Goal: Task Accomplishment & Management: Complete application form

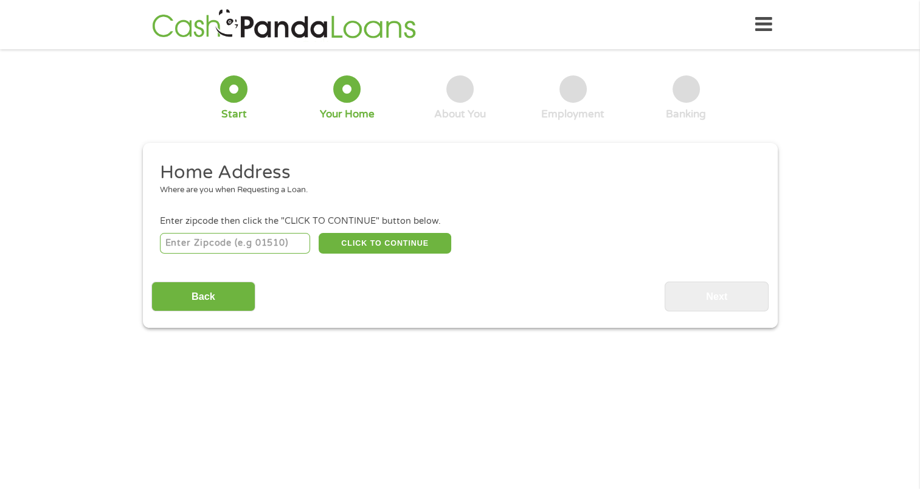
click at [173, 247] on input "number" at bounding box center [235, 243] width 150 height 21
type input "43235"
select select "[US_STATE]"
click at [385, 246] on button "CLICK TO CONTINUE" at bounding box center [385, 243] width 133 height 21
type input "43235"
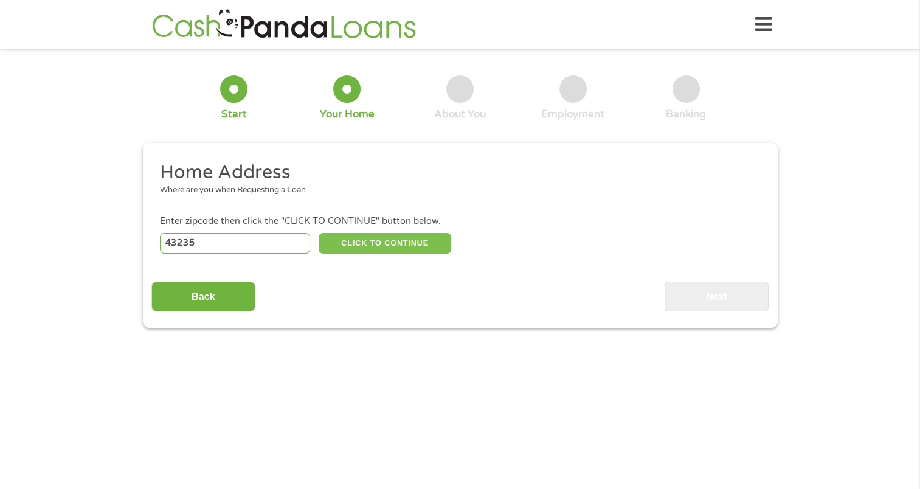
type input "Columbus"
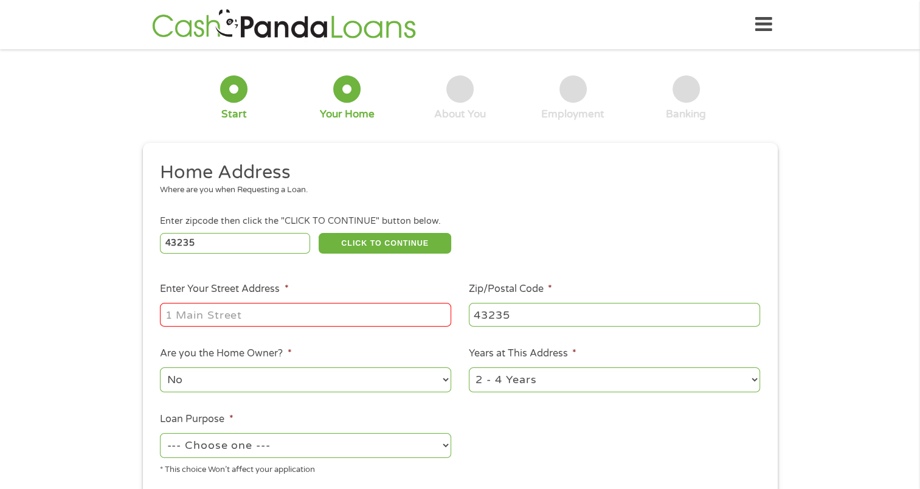
click at [202, 325] on input "Enter Your Street Address *" at bounding box center [305, 314] width 291 height 23
type input "[STREET_ADDRESS]"
click at [540, 388] on select "1 Year or less 1 - 2 Years 2 - 4 Years Over 4 Years" at bounding box center [614, 379] width 291 height 25
select select "60months"
click at [469, 368] on select "1 Year or less 1 - 2 Years 2 - 4 Years Over 4 Years" at bounding box center [614, 379] width 291 height 25
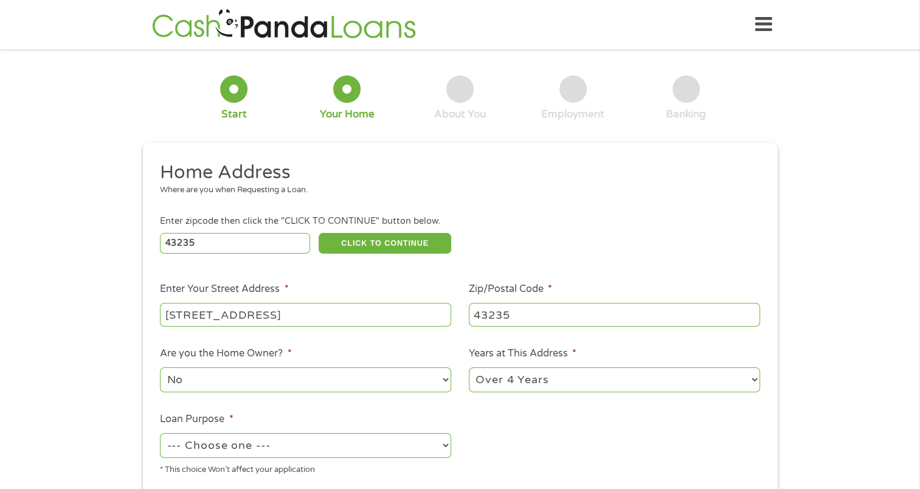
click at [229, 445] on select "--- Choose one --- Pay Bills Debt Consolidation Home Improvement Major Purchase…" at bounding box center [305, 445] width 291 height 25
select select "debtconsolidation"
click at [160, 434] on select "--- Choose one --- Pay Bills Debt Consolidation Home Improvement Major Purchase…" at bounding box center [305, 445] width 291 height 25
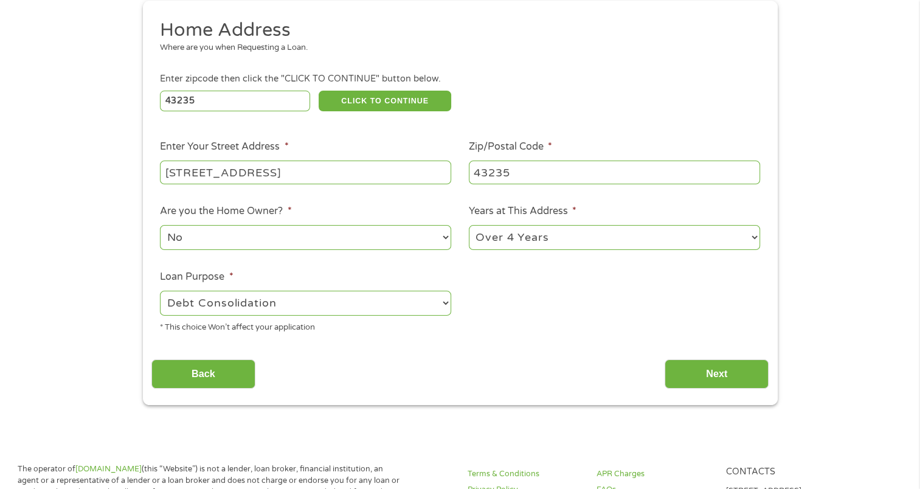
scroll to position [182, 0]
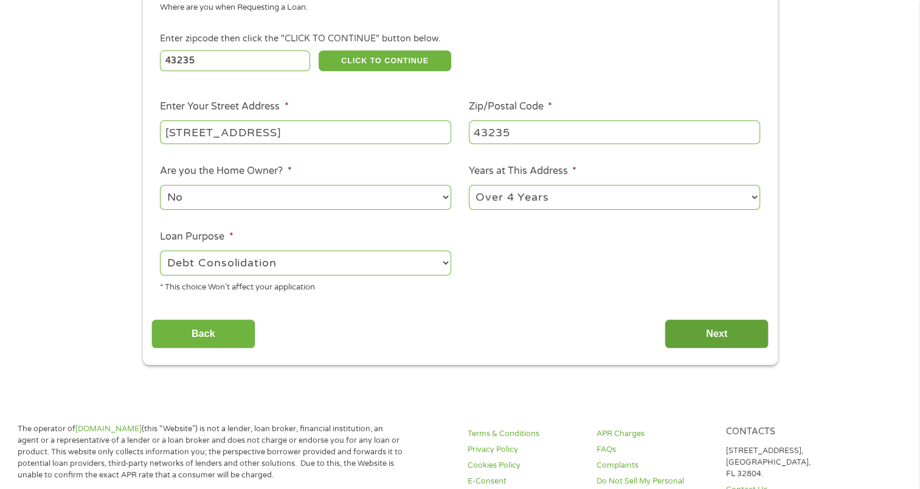
drag, startPoint x: 697, startPoint y: 331, endPoint x: 702, endPoint y: 338, distance: 8.3
click at [702, 338] on input "Next" at bounding box center [717, 334] width 104 height 30
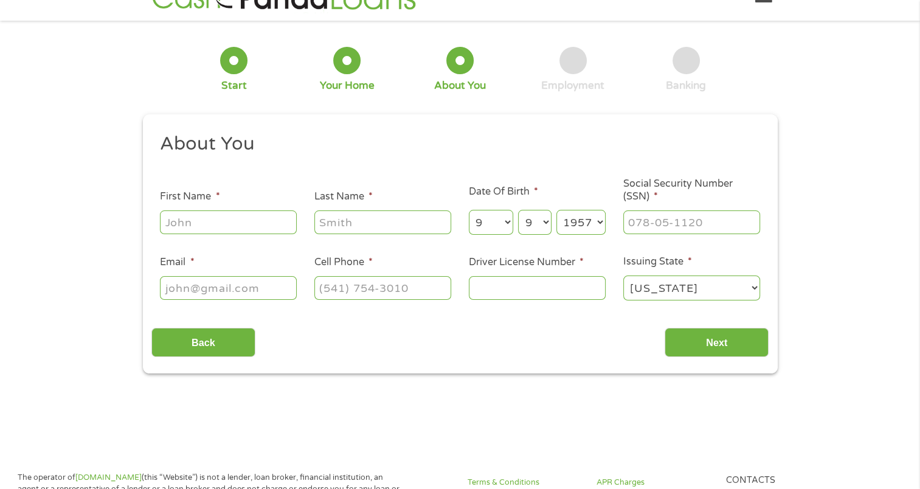
scroll to position [0, 0]
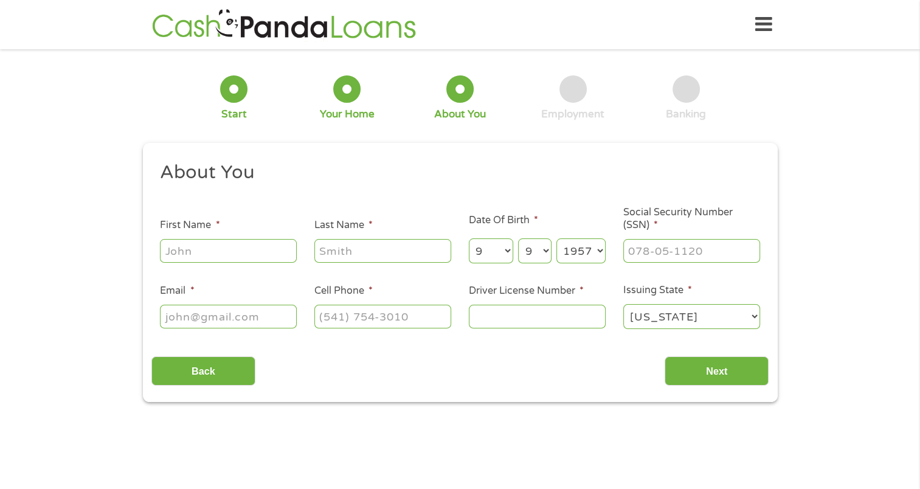
click at [185, 259] on input "First Name *" at bounding box center [228, 250] width 137 height 23
type input "[PERSON_NAME]"
type input "[EMAIL_ADDRESS][DOMAIN_NAME]"
type input "[PHONE_NUMBER]"
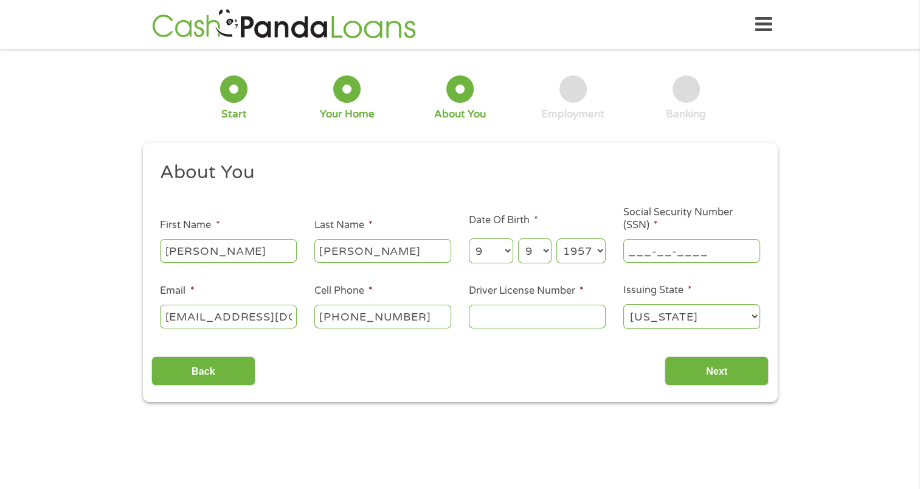
click at [631, 246] on input "___-__-____" at bounding box center [691, 250] width 137 height 23
type input "288-52-8775"
click at [483, 317] on input "Driver License Number *" at bounding box center [537, 316] width 137 height 23
type input "rr840713"
click at [716, 375] on input "Next" at bounding box center [717, 371] width 104 height 30
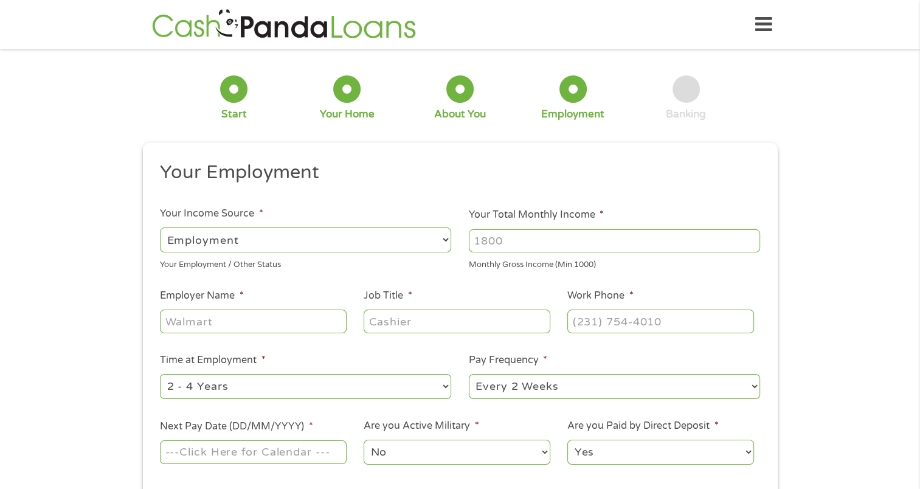
scroll to position [5, 5]
click at [512, 244] on input "Your Total Monthly Income *" at bounding box center [614, 240] width 291 height 23
type input "5000"
click at [249, 320] on input "Employer Name *" at bounding box center [253, 320] width 186 height 23
type input "[US_STATE] capital mortgage"
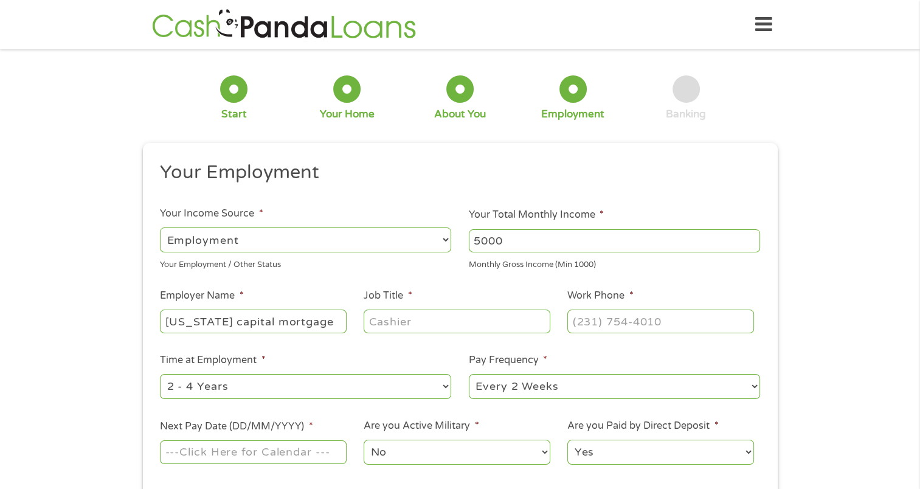
click at [393, 319] on input "Job Title *" at bounding box center [457, 320] width 186 height 23
type input "mortgage broker"
click at [586, 316] on input "(___) ___-____" at bounding box center [660, 320] width 186 height 23
type input "[PHONE_NUMBER]"
click at [236, 384] on select "--- Choose one --- 1 Year or less 1 - 2 Years 2 - 4 Years Over 4 Years" at bounding box center [305, 386] width 291 height 25
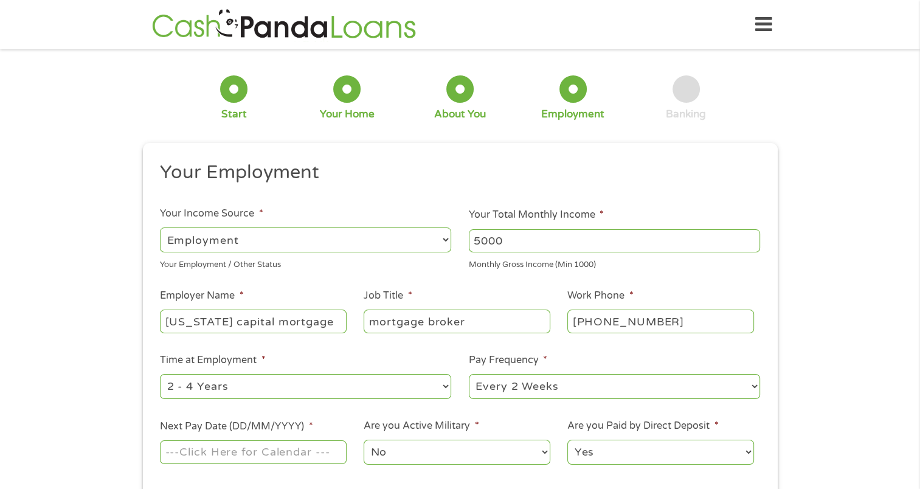
select select "60months"
click at [160, 375] on select "--- Choose one --- 1 Year or less 1 - 2 Years 2 - 4 Years Over 4 Years" at bounding box center [305, 386] width 291 height 25
click at [511, 385] on select "--- Choose one --- Every 2 Weeks Every Week Monthly Semi-Monthly" at bounding box center [614, 386] width 291 height 25
select select "semimonthly"
click at [469, 375] on select "--- Choose one --- Every 2 Weeks Every Week Monthly Semi-Monthly" at bounding box center [614, 386] width 291 height 25
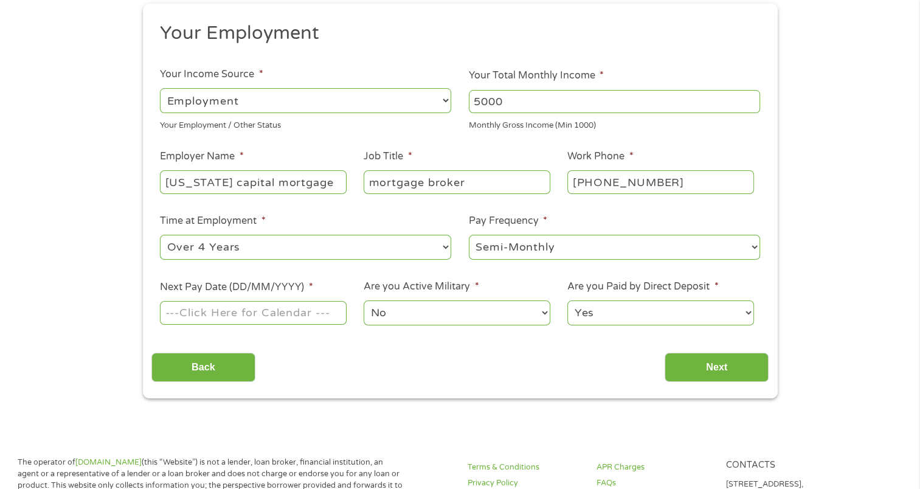
scroll to position [182, 0]
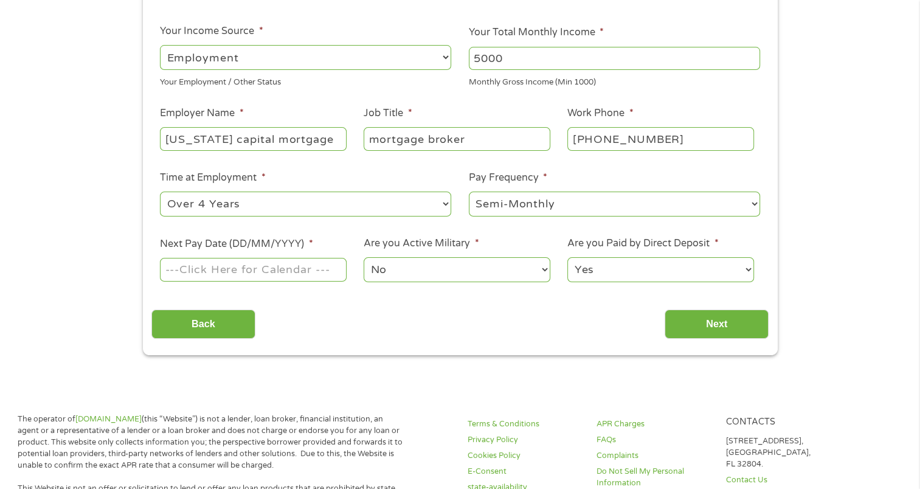
click at [242, 260] on input "Next Pay Date (DD/MM/YYYY) *" at bounding box center [253, 269] width 186 height 23
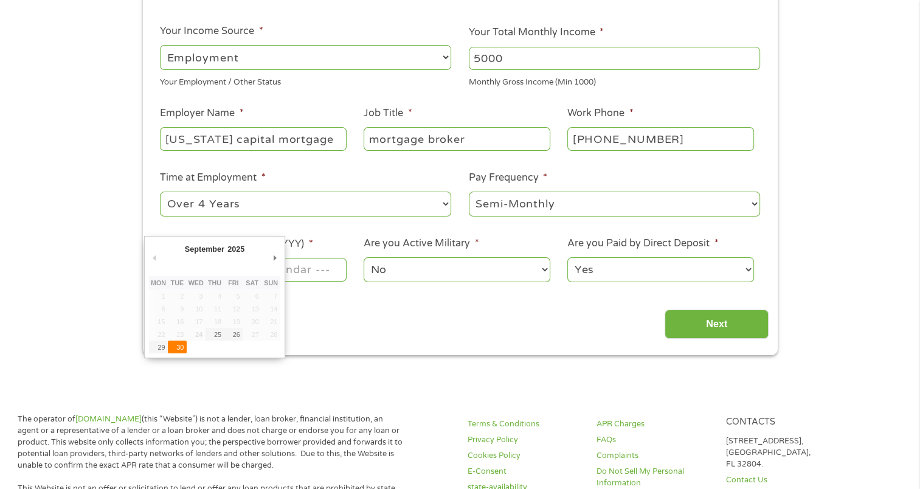
type input "[DATE]"
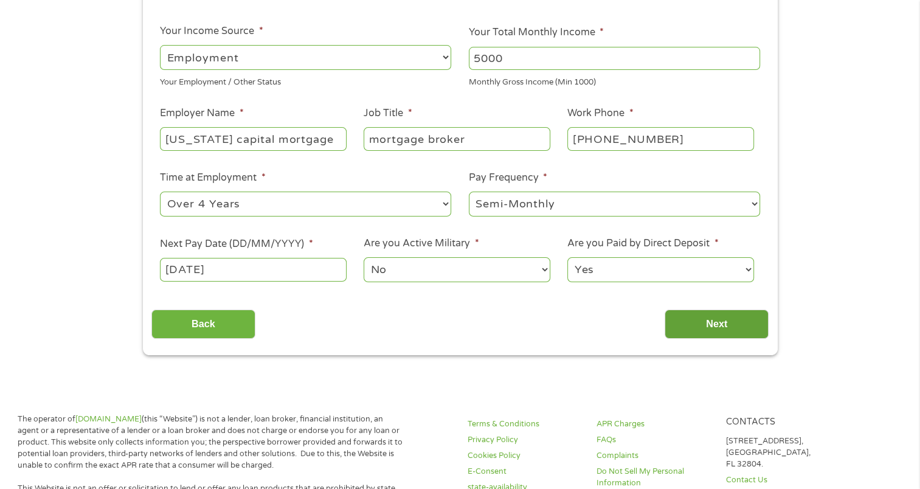
click at [711, 326] on input "Next" at bounding box center [717, 324] width 104 height 30
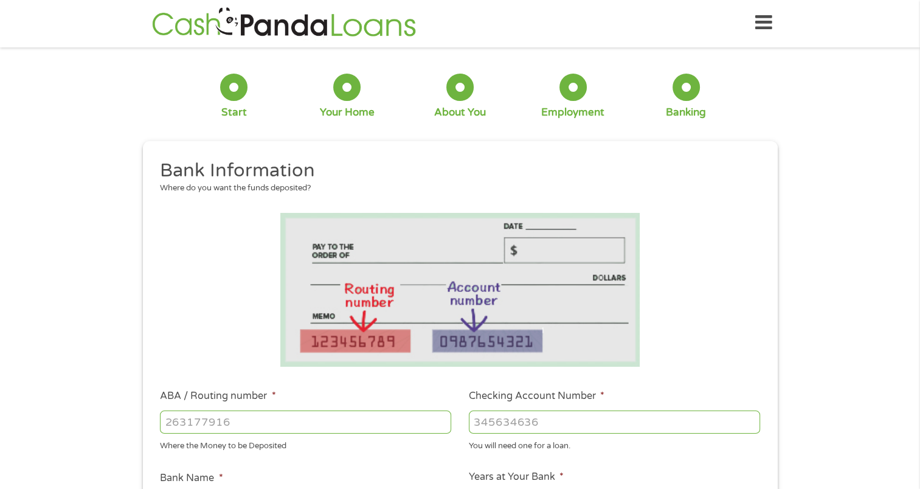
scroll to position [0, 0]
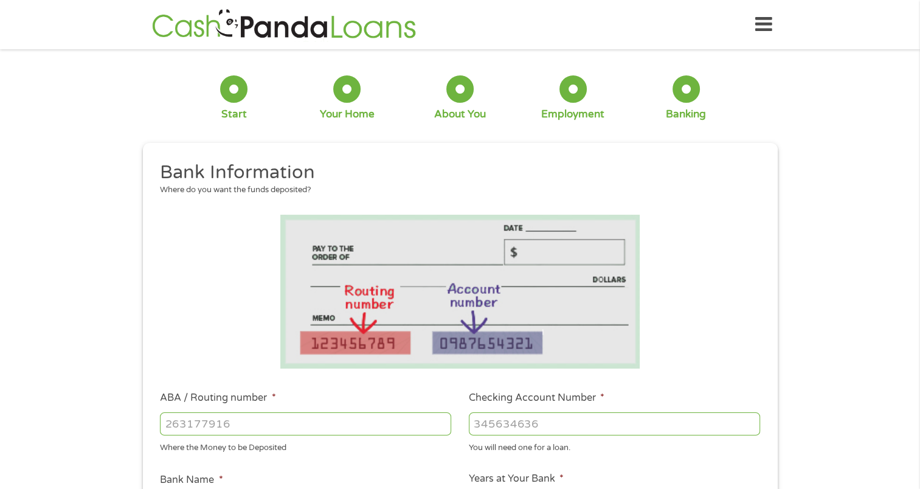
click at [175, 423] on input "ABA / Routing number *" at bounding box center [305, 423] width 291 height 23
type input "044002161"
type input "FIFTH THIRD BANK"
type input "044002161"
click at [484, 424] on input "Checking Account Number *" at bounding box center [614, 423] width 291 height 23
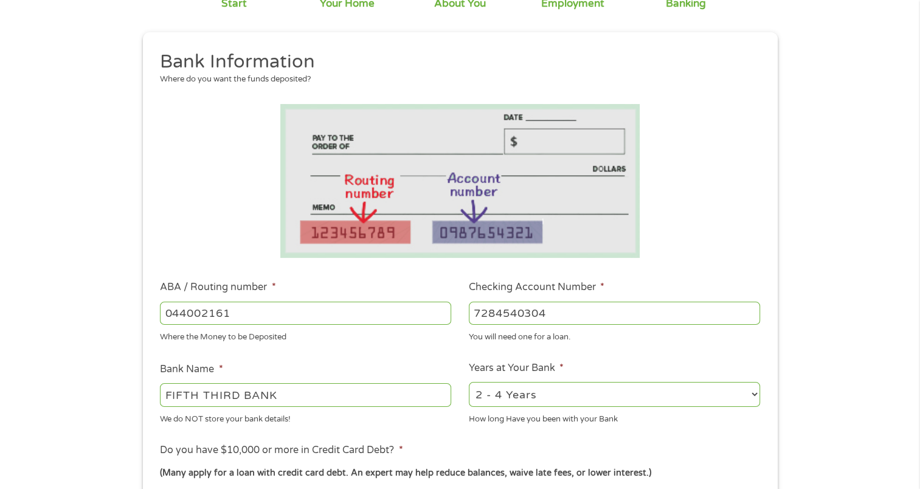
scroll to position [182, 0]
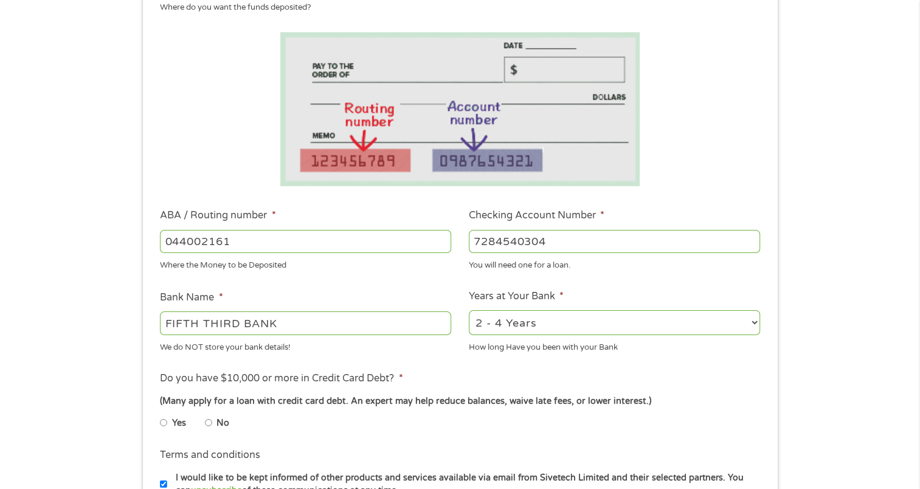
type input "7284540304"
click at [589, 328] on select "2 - 4 Years 6 - 12 Months 1 - 2 Years Over 4 Years" at bounding box center [614, 322] width 291 height 25
select select "60months"
click at [469, 311] on select "2 - 4 Years 6 - 12 Months 1 - 2 Years Over 4 Years" at bounding box center [614, 322] width 291 height 25
click at [162, 423] on input "Yes" at bounding box center [163, 422] width 7 height 19
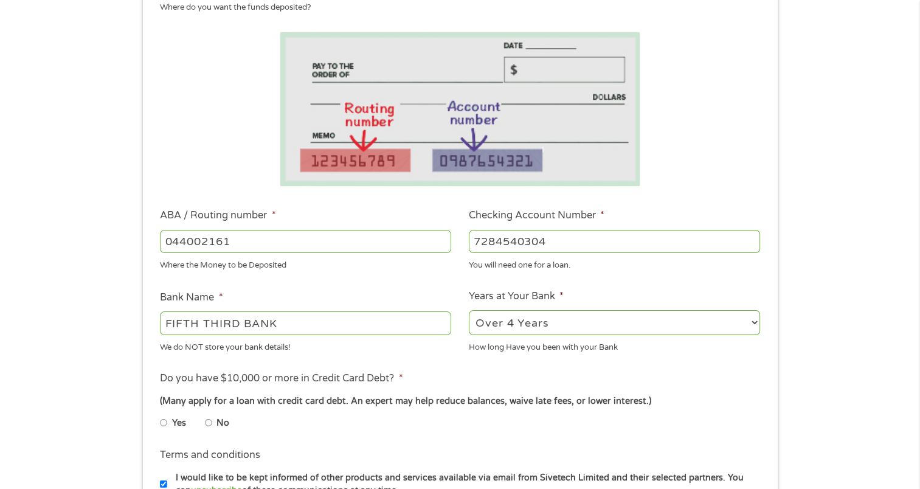
radio input "true"
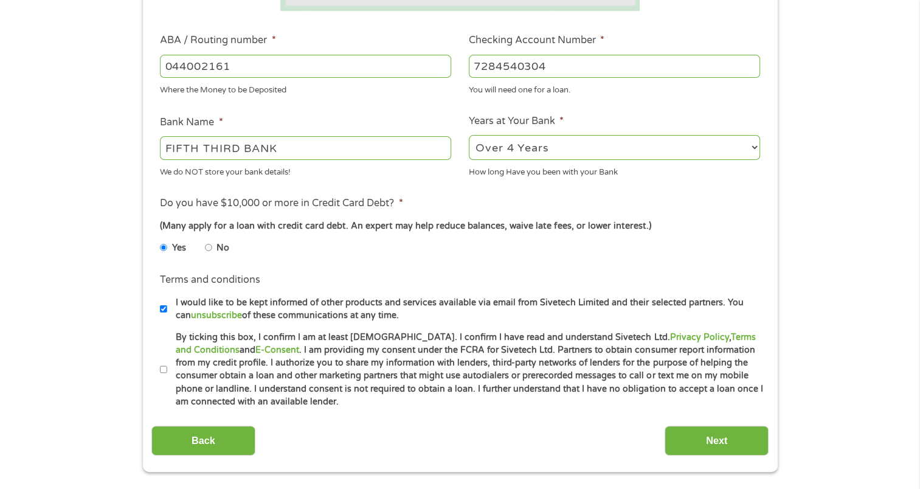
scroll to position [365, 0]
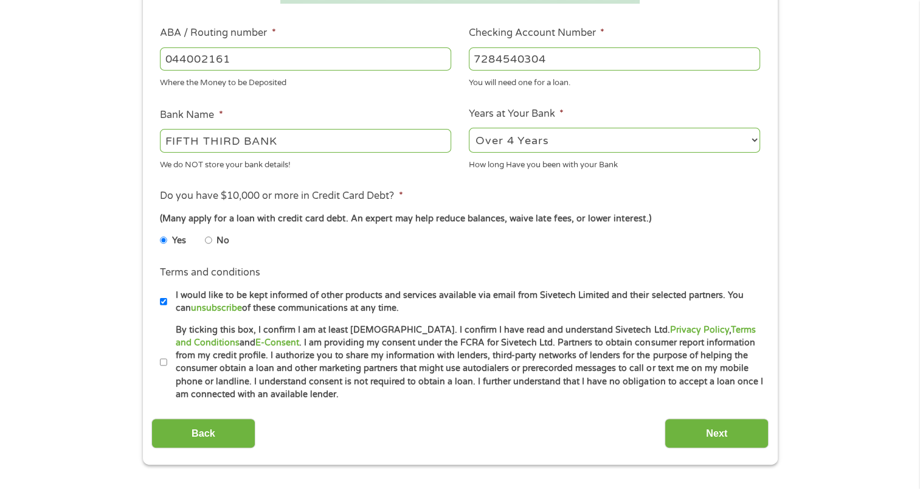
click at [162, 364] on input "By ticking this box, I confirm I am at least [DEMOGRAPHIC_DATA]. I confirm I ha…" at bounding box center [163, 362] width 7 height 19
checkbox input "true"
click at [719, 430] on input "Next" at bounding box center [717, 433] width 104 height 30
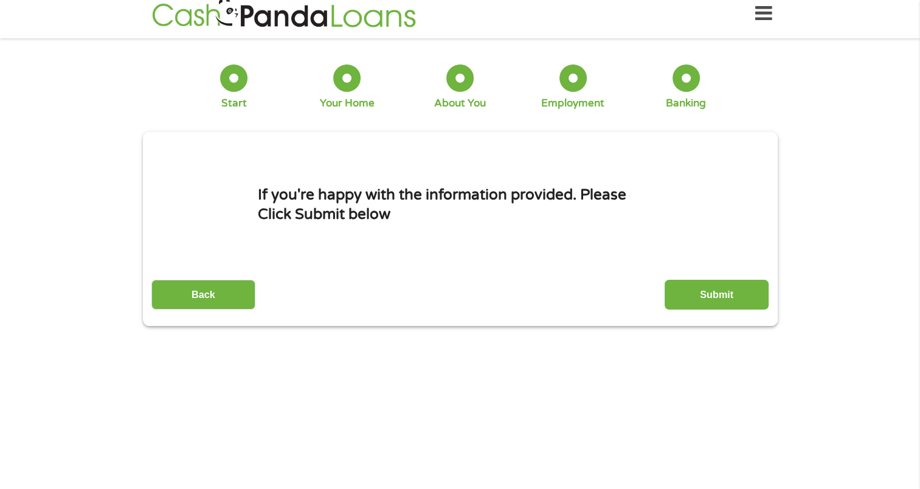
scroll to position [0, 0]
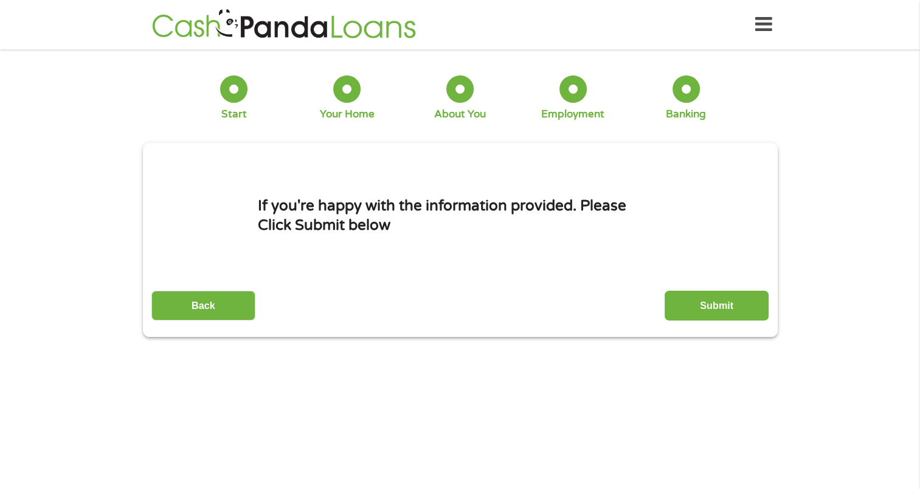
click at [721, 292] on input "Submit" at bounding box center [717, 306] width 104 height 30
